Goal: Task Accomplishment & Management: Complete application form

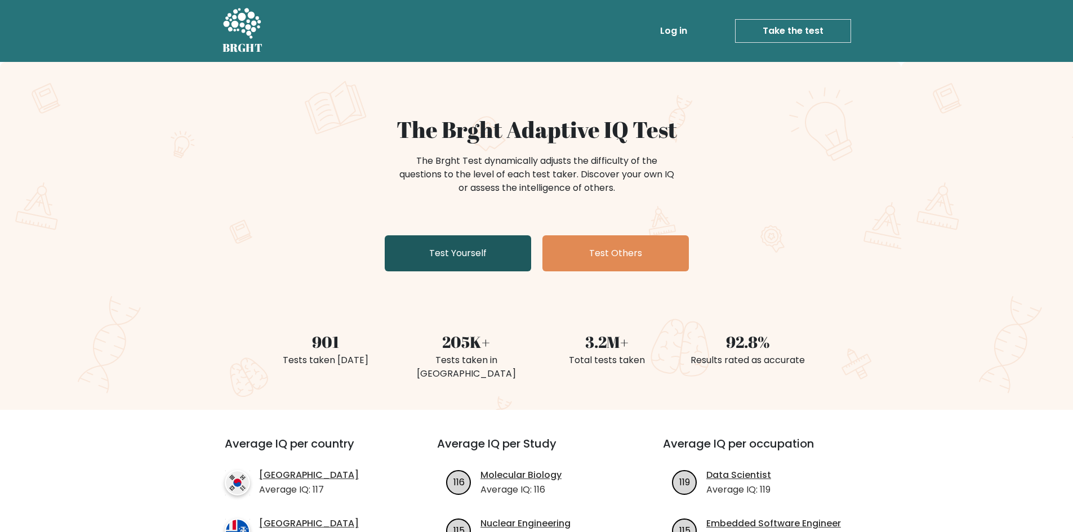
click at [430, 248] on link "Test Yourself" at bounding box center [458, 253] width 146 height 36
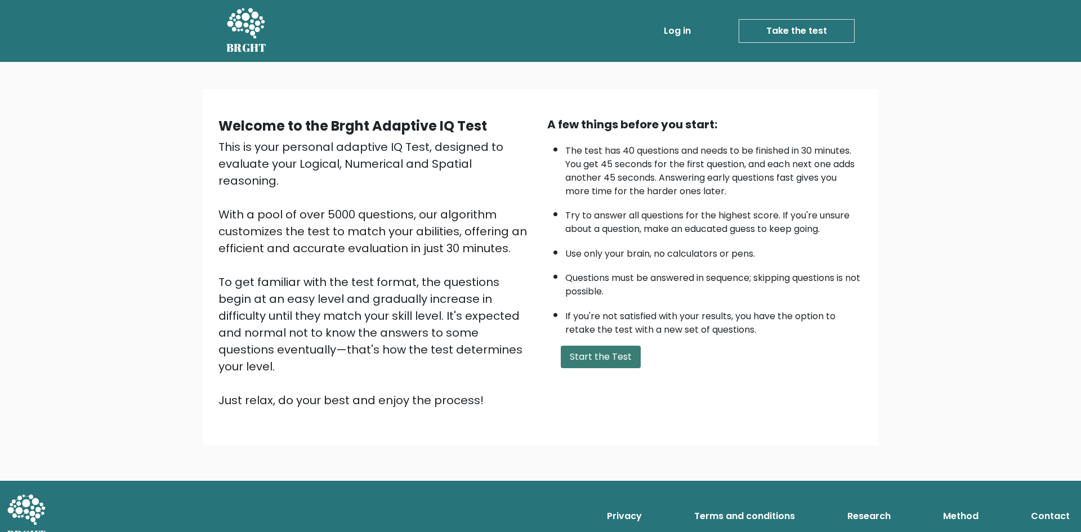
click at [617, 362] on button "Start the Test" at bounding box center [601, 357] width 80 height 23
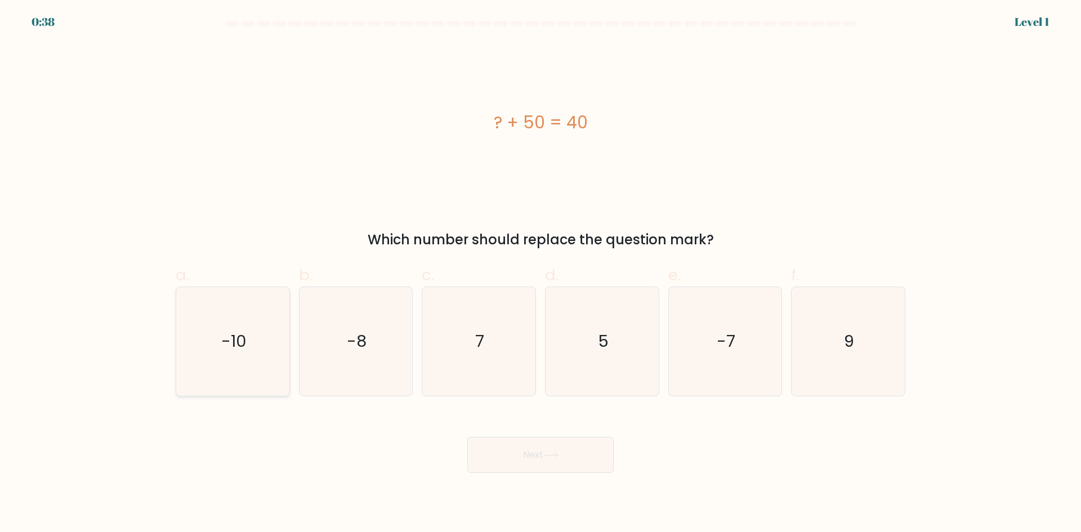
click at [201, 333] on icon "-10" at bounding box center [233, 341] width 109 height 109
click at [541, 274] on input "a. -10" at bounding box center [541, 269] width 1 height 7
radio input "true"
click at [577, 459] on button "Next" at bounding box center [540, 455] width 146 height 36
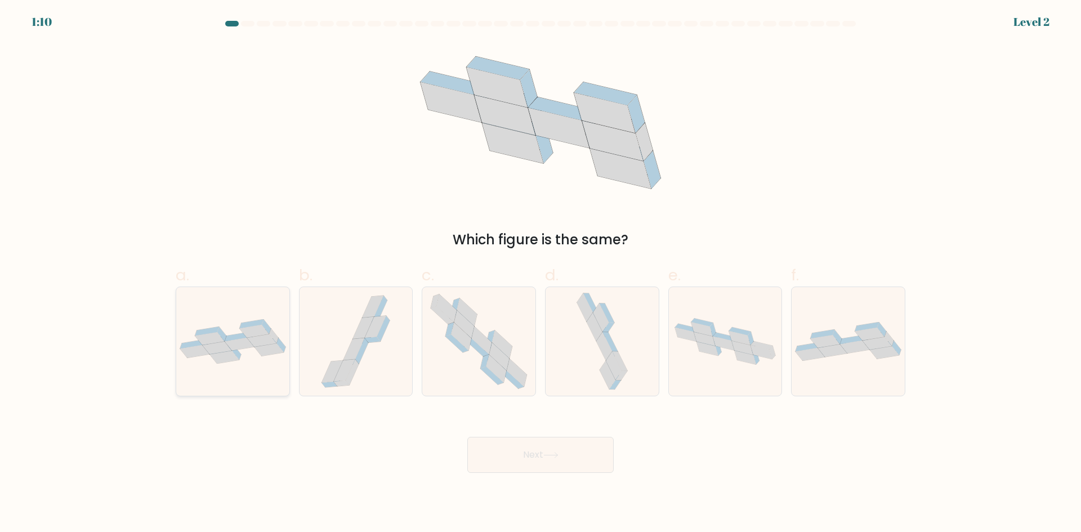
click at [230, 354] on icon at bounding box center [224, 357] width 29 height 13
click at [541, 274] on input "a." at bounding box center [541, 269] width 1 height 7
radio input "true"
click at [591, 463] on button "Next" at bounding box center [540, 455] width 146 height 36
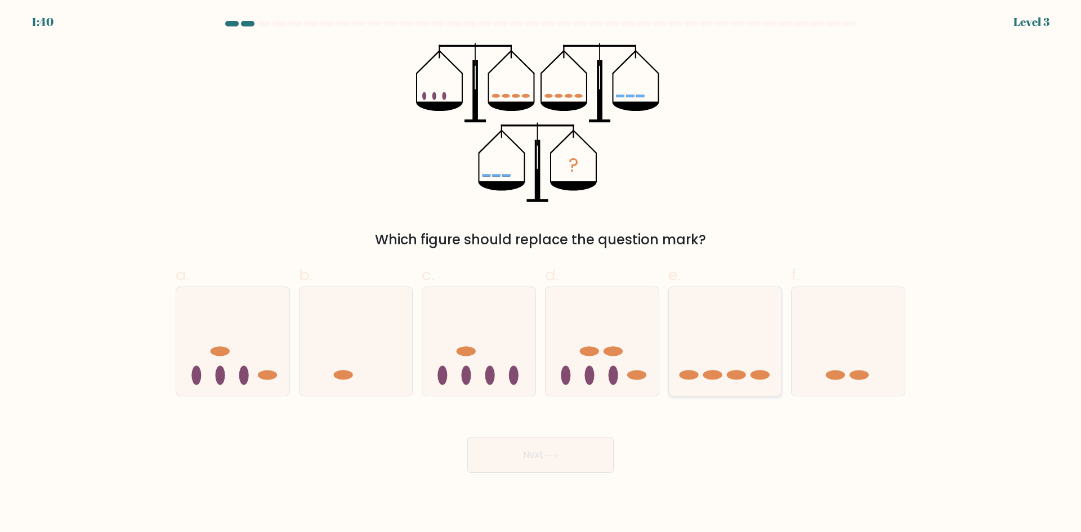
click at [746, 365] on icon at bounding box center [725, 341] width 113 height 93
click at [541, 274] on input "e." at bounding box center [541, 269] width 1 height 7
radio input "true"
click at [547, 456] on icon at bounding box center [550, 455] width 15 height 6
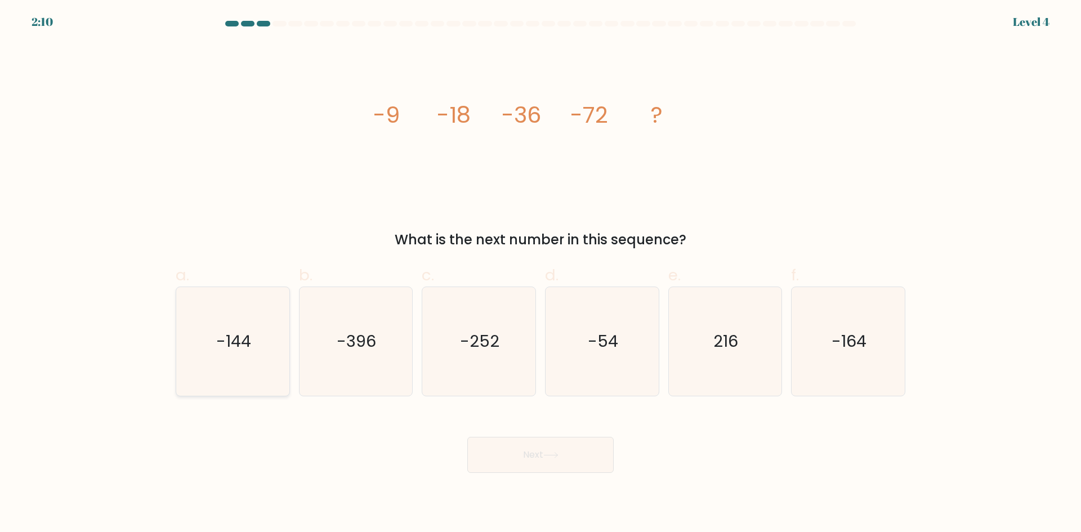
click at [239, 358] on icon "-144" at bounding box center [233, 341] width 109 height 109
click at [541, 274] on input "a. -144" at bounding box center [541, 269] width 1 height 7
radio input "true"
click at [573, 456] on button "Next" at bounding box center [540, 455] width 146 height 36
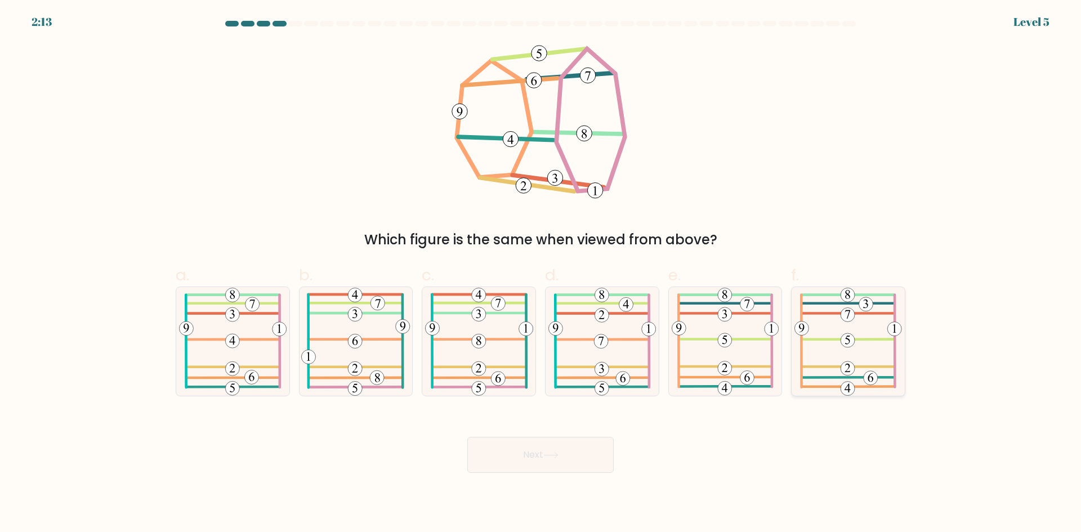
click at [865, 343] on icon at bounding box center [849, 341] width 108 height 109
click at [541, 274] on input "f." at bounding box center [541, 269] width 1 height 7
radio input "true"
click at [550, 448] on button "Next" at bounding box center [540, 455] width 146 height 36
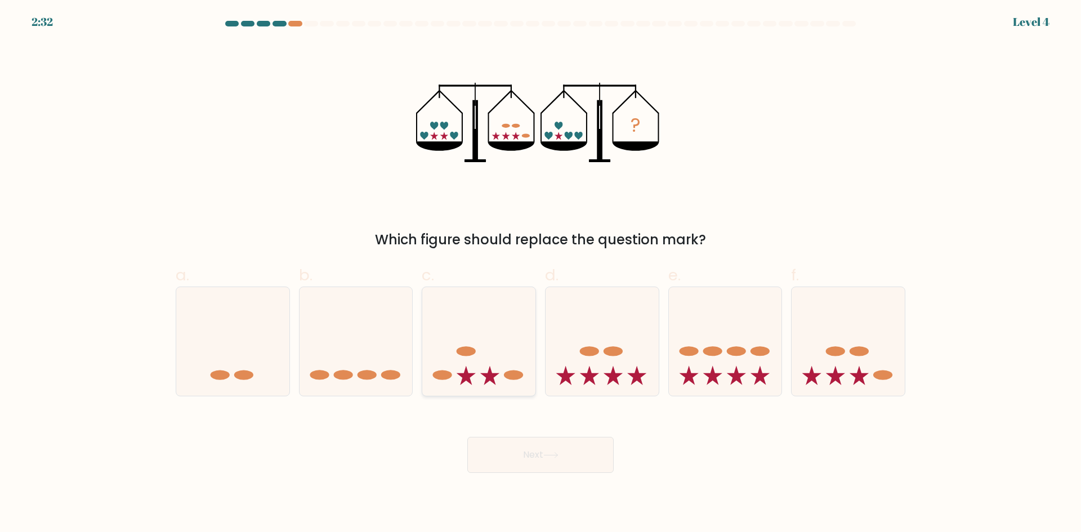
click at [486, 320] on icon at bounding box center [478, 341] width 113 height 93
click at [541, 274] on input "c." at bounding box center [541, 269] width 1 height 7
radio input "true"
click at [565, 456] on button "Next" at bounding box center [540, 455] width 146 height 36
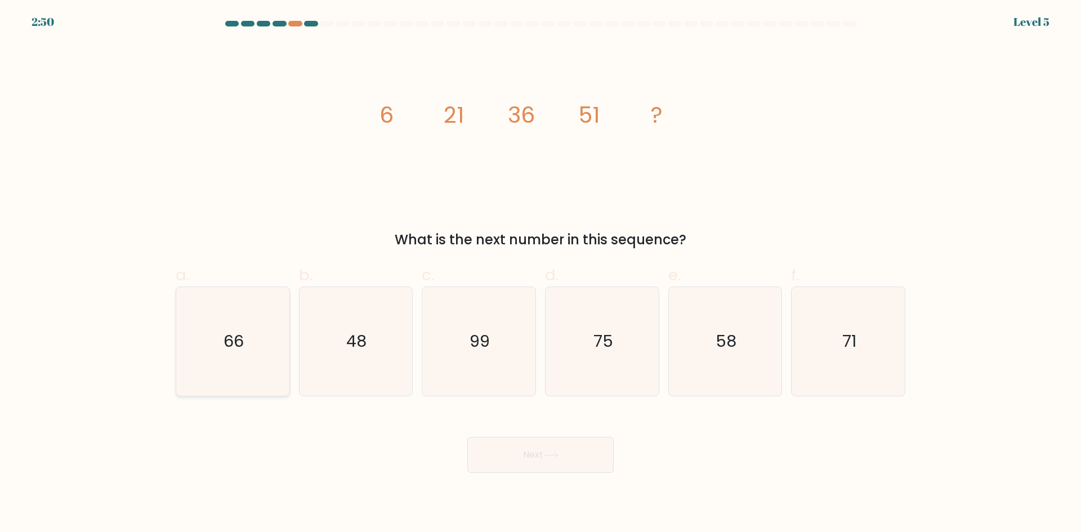
click at [257, 359] on icon "66" at bounding box center [233, 341] width 109 height 109
click at [541, 274] on input "a. 66" at bounding box center [541, 269] width 1 height 7
radio input "true"
click at [599, 463] on button "Next" at bounding box center [540, 455] width 146 height 36
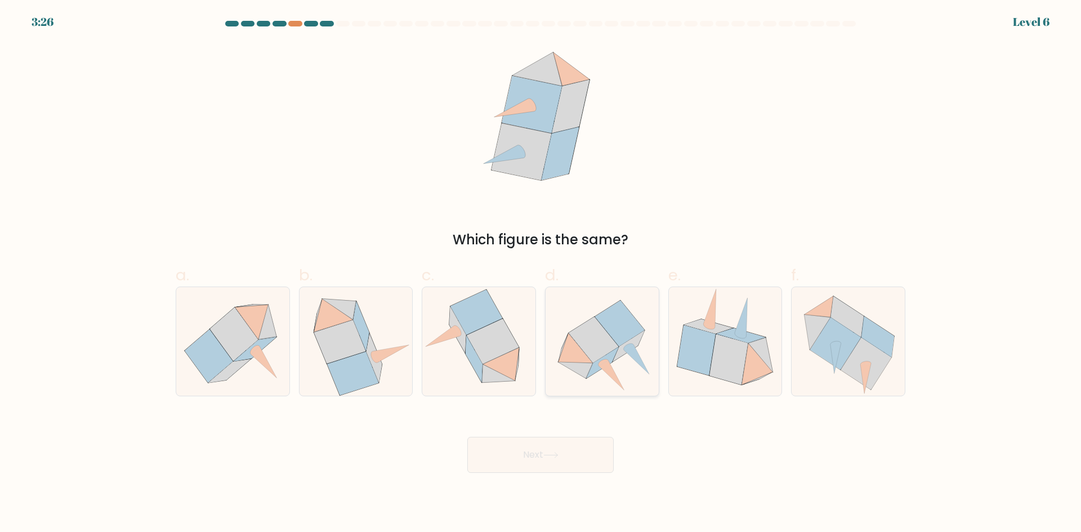
click at [612, 365] on icon at bounding box center [602, 341] width 113 height 102
click at [541, 274] on input "d." at bounding box center [541, 269] width 1 height 7
radio input "true"
click at [586, 451] on button "Next" at bounding box center [540, 455] width 146 height 36
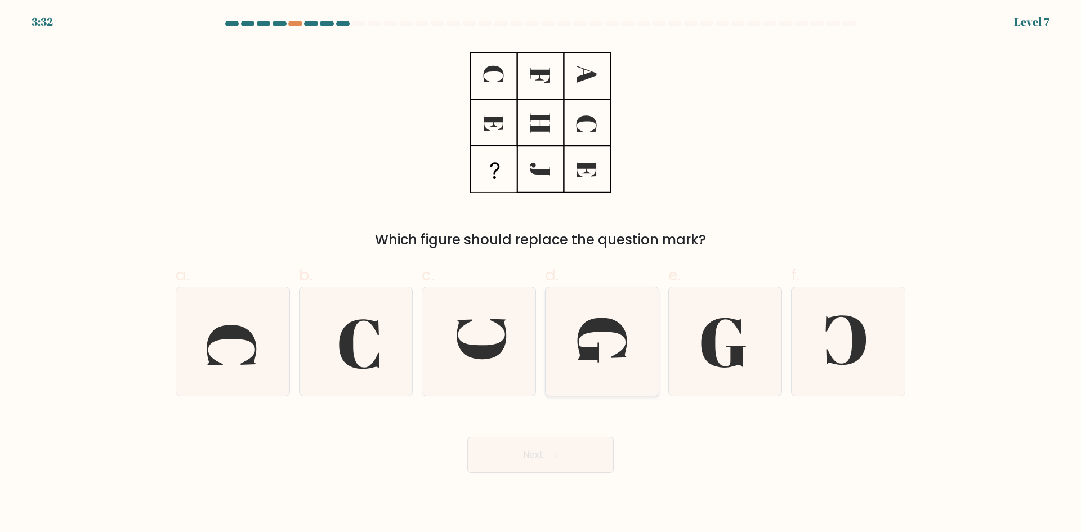
click at [608, 337] on icon at bounding box center [602, 341] width 109 height 109
click at [541, 274] on input "d." at bounding box center [541, 269] width 1 height 7
radio input "true"
click at [576, 458] on button "Next" at bounding box center [540, 455] width 146 height 36
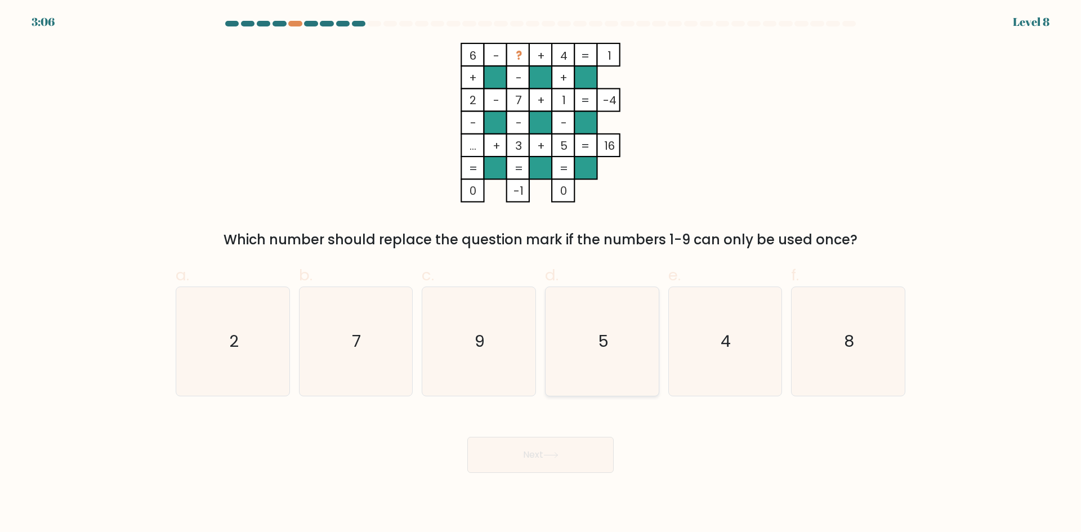
click at [641, 348] on icon "5" at bounding box center [602, 341] width 109 height 109
click at [541, 274] on input "d. 5" at bounding box center [541, 269] width 1 height 7
radio input "true"
click at [554, 458] on button "Next" at bounding box center [540, 455] width 146 height 36
click at [568, 467] on button "Next" at bounding box center [540, 455] width 146 height 36
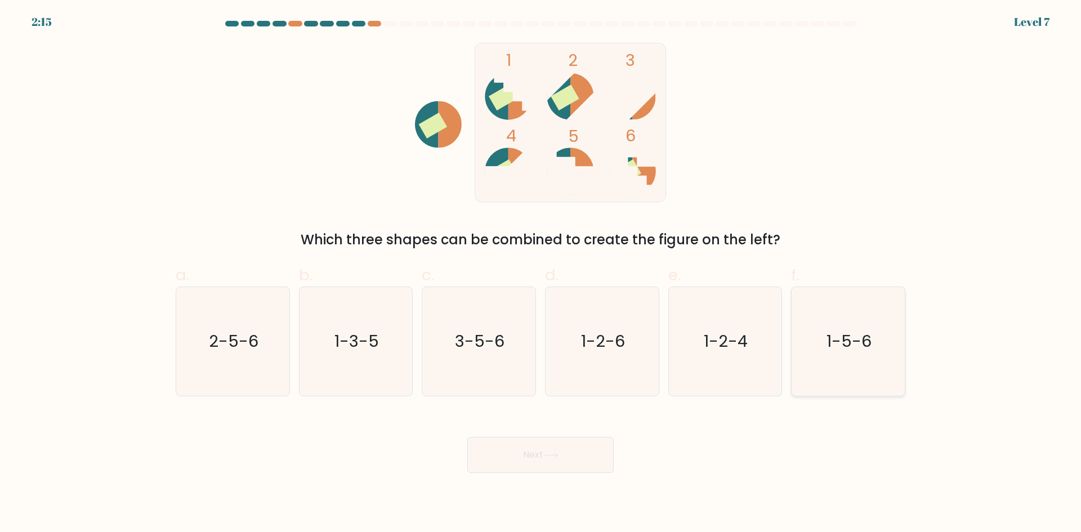
click at [827, 342] on icon "1-5-6" at bounding box center [848, 341] width 109 height 109
click at [541, 274] on input "f. 1-5-6" at bounding box center [541, 269] width 1 height 7
radio input "true"
click at [548, 470] on button "Next" at bounding box center [540, 455] width 146 height 36
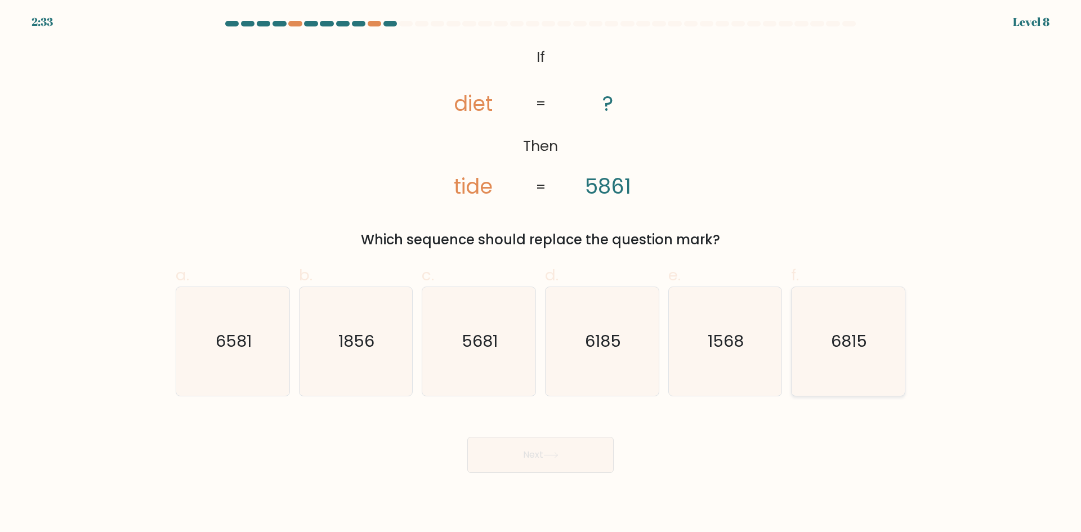
click at [817, 369] on icon "6815" at bounding box center [848, 341] width 109 height 109
click at [541, 274] on input "f. 6815" at bounding box center [541, 269] width 1 height 7
radio input "true"
click at [555, 456] on icon at bounding box center [550, 455] width 15 height 6
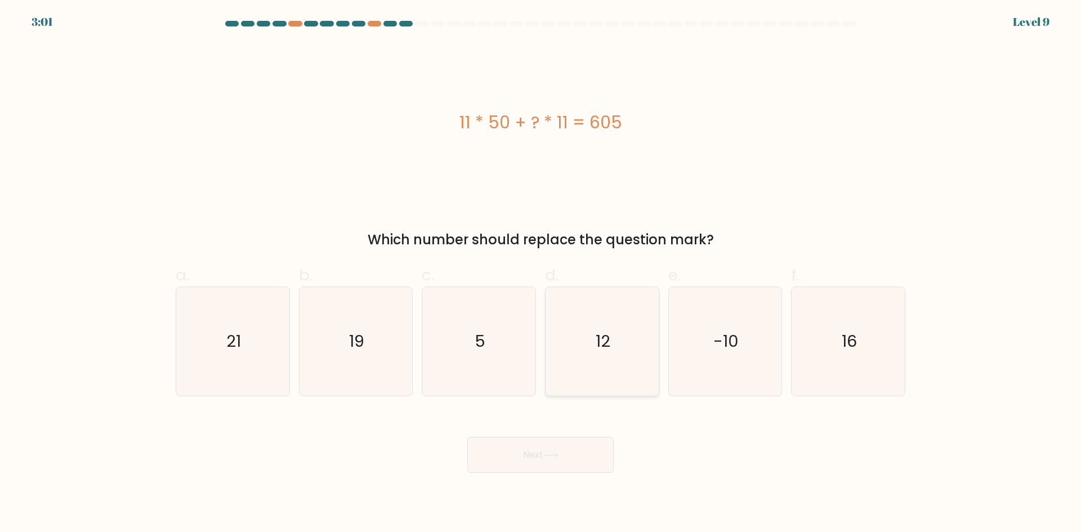
click at [635, 327] on icon "12" at bounding box center [602, 341] width 109 height 109
click at [541, 274] on input "d. 12" at bounding box center [541, 269] width 1 height 7
radio input "true"
click at [563, 464] on button "Next" at bounding box center [540, 455] width 146 height 36
